Goal: Navigation & Orientation: Understand site structure

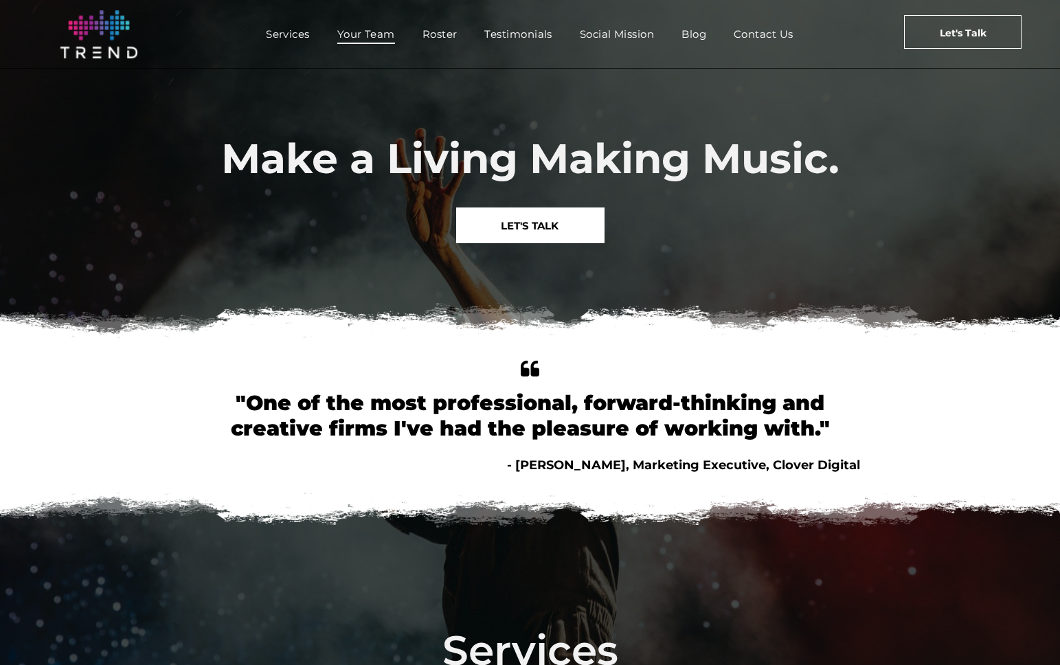
click at [376, 33] on span "Your Team" at bounding box center [366, 34] width 58 height 20
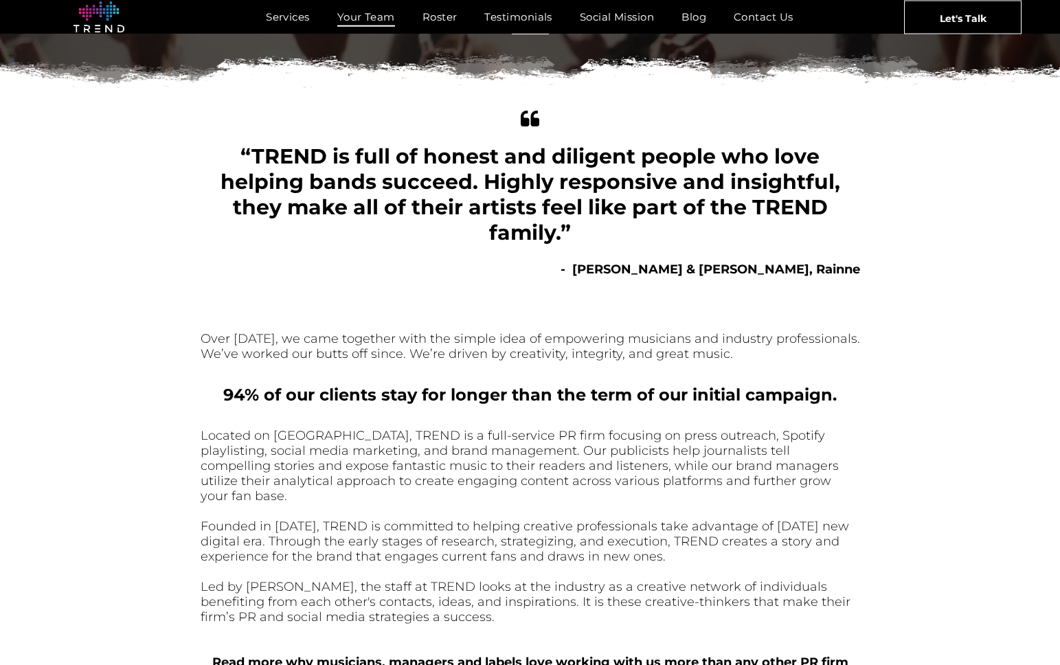
scroll to position [162, 0]
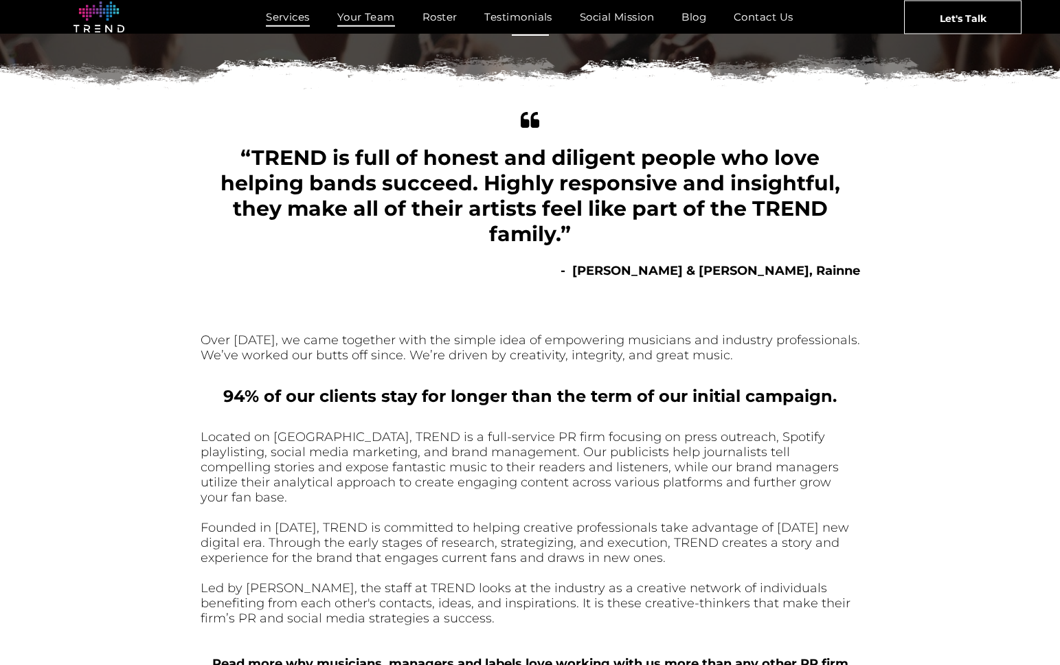
click at [293, 16] on span "Services" at bounding box center [288, 17] width 44 height 20
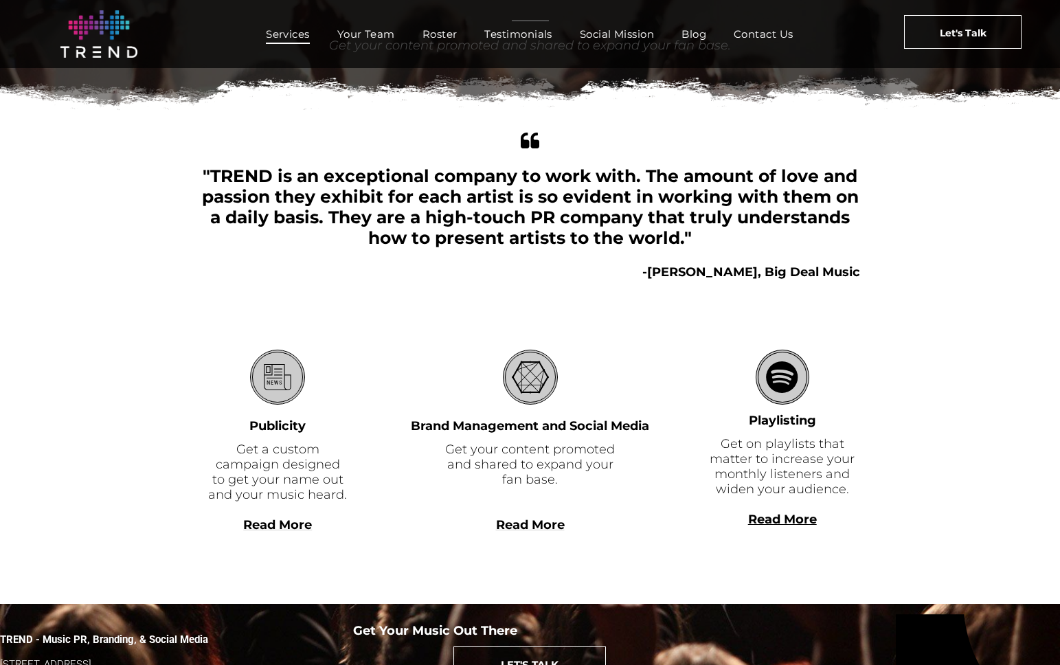
scroll to position [188, 0]
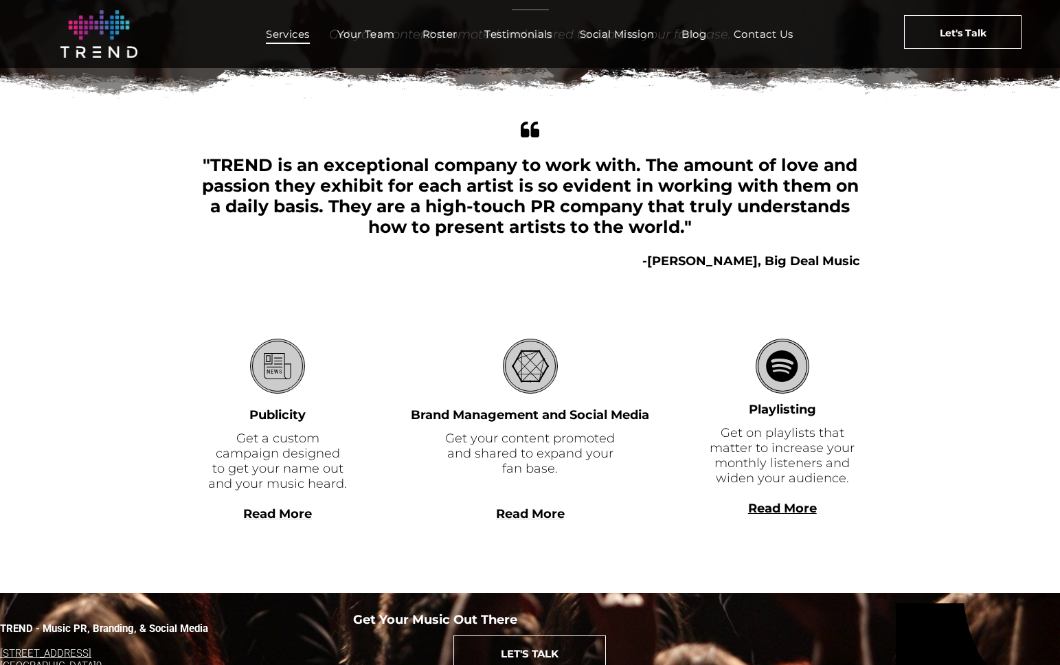
click at [695, 24] on span "Blog" at bounding box center [693, 34] width 25 height 20
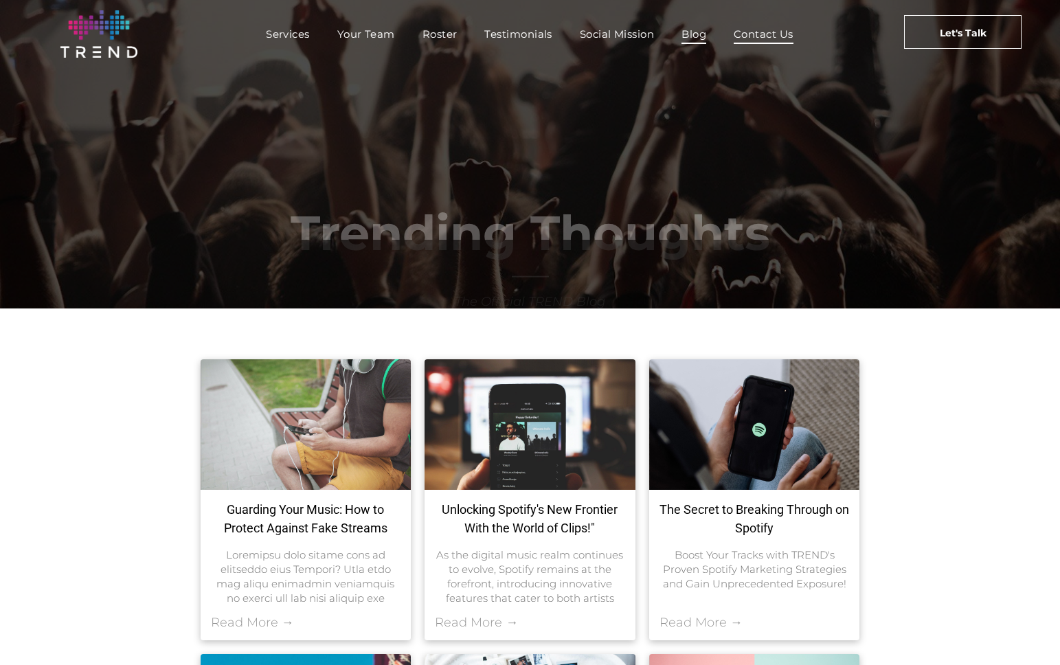
click at [784, 33] on span "Contact Us" at bounding box center [764, 34] width 60 height 20
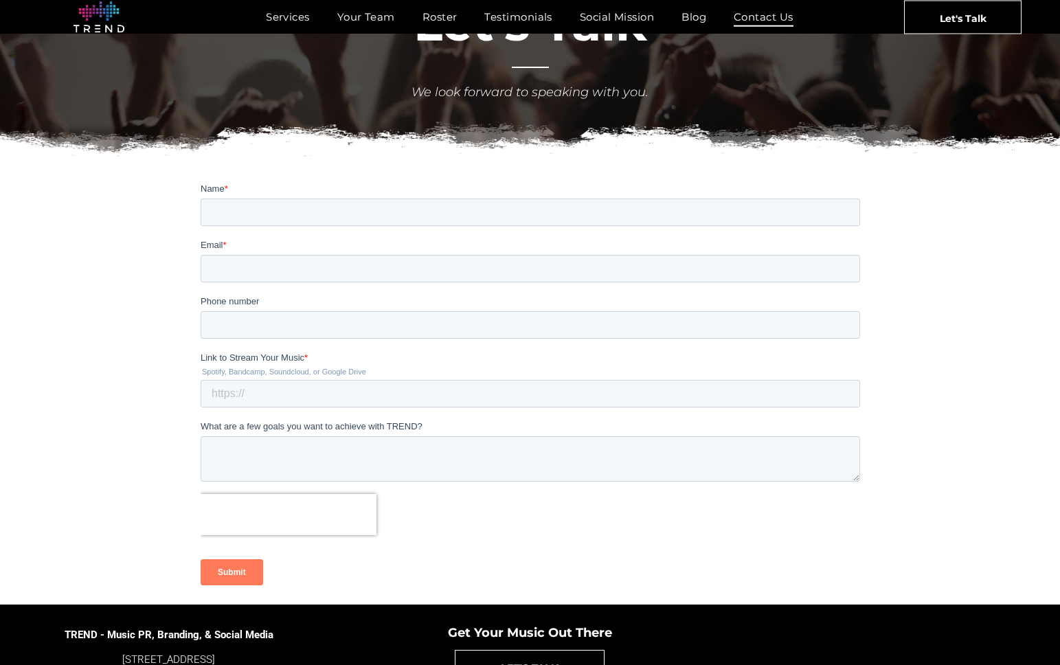
scroll to position [218, 0]
